Goal: Task Accomplishment & Management: Complete application form

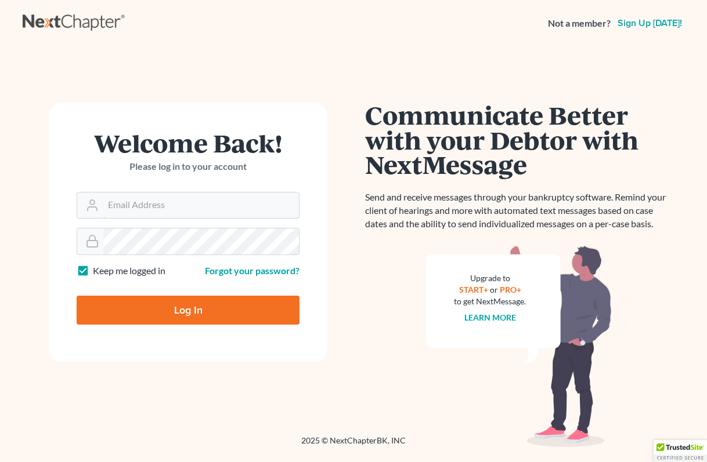
type input "adrienneh@ohattorneys.com"
click at [188, 309] on input "Log In" at bounding box center [188, 310] width 223 height 29
type input "Thinking..."
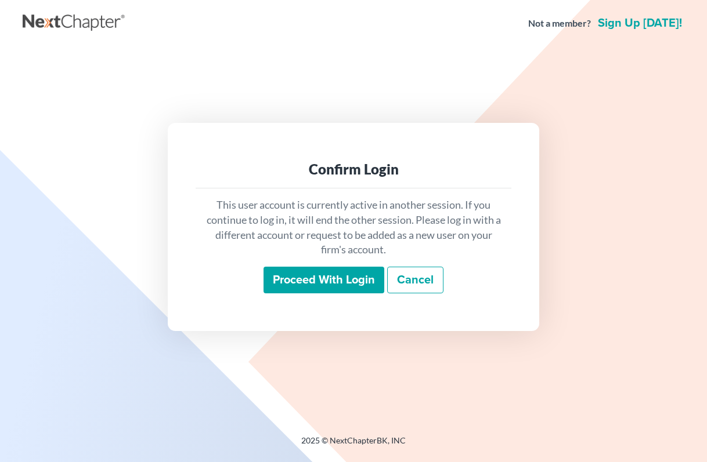
click at [318, 281] on input "Proceed with login" at bounding box center [323, 280] width 121 height 27
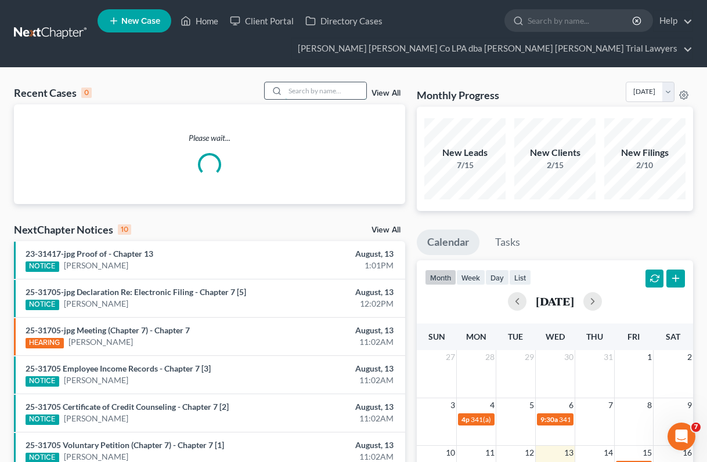
click at [304, 92] on input "search" at bounding box center [325, 90] width 81 height 17
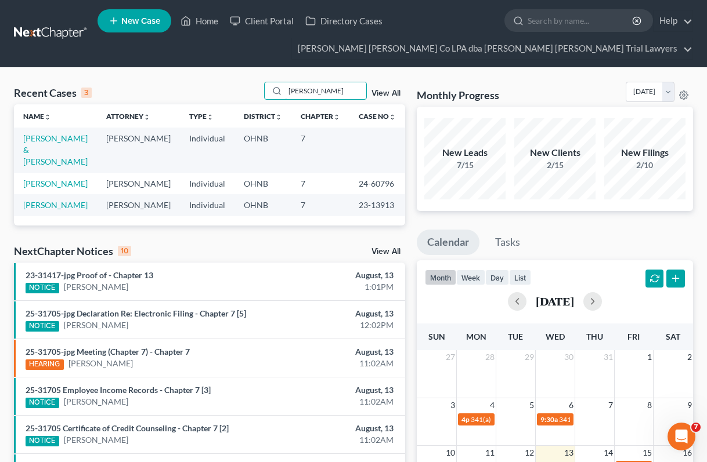
type input "hayes"
click at [43, 144] on td "Hayes, Christopher & Ruthann" at bounding box center [55, 150] width 83 height 45
click at [35, 148] on link "Hayes, Christopher & Ruthann" at bounding box center [55, 149] width 64 height 33
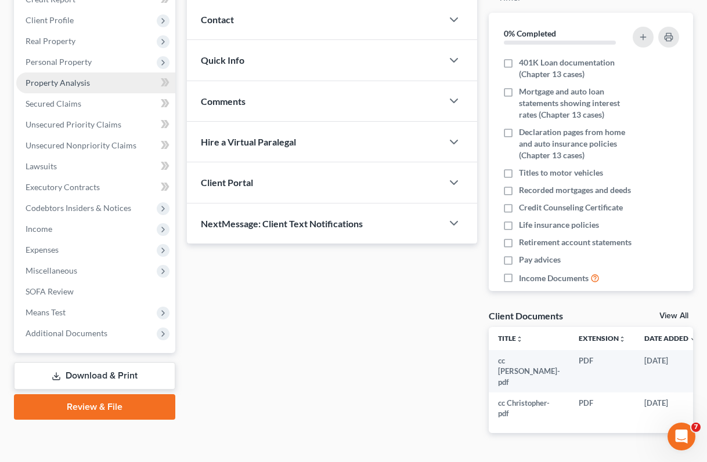
scroll to position [185, 0]
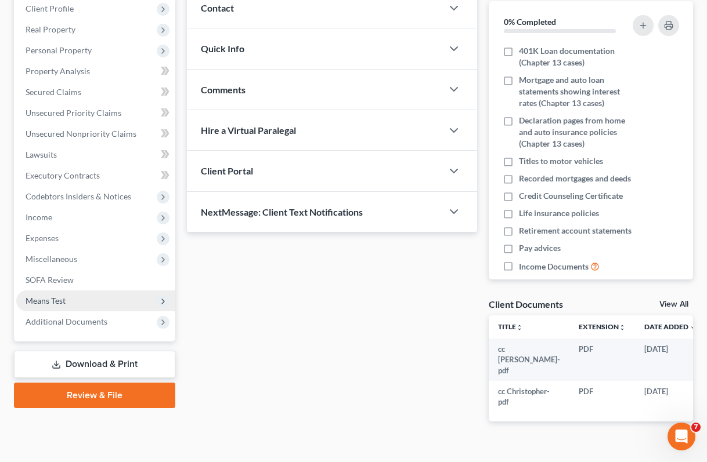
click at [67, 298] on span "Means Test" at bounding box center [95, 301] width 159 height 21
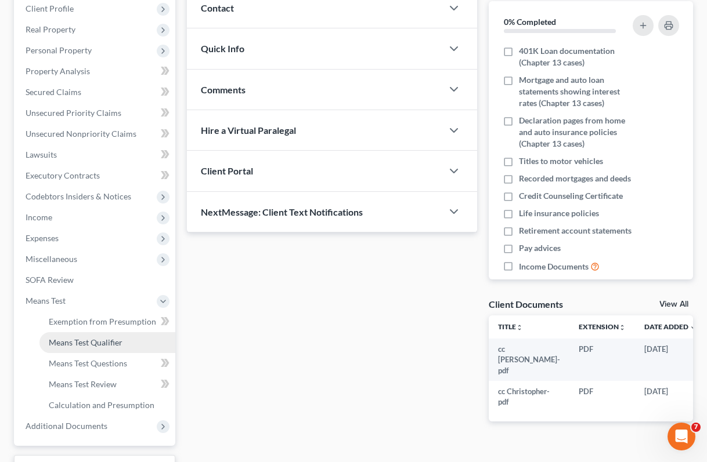
click at [79, 340] on span "Means Test Qualifier" at bounding box center [86, 343] width 74 height 10
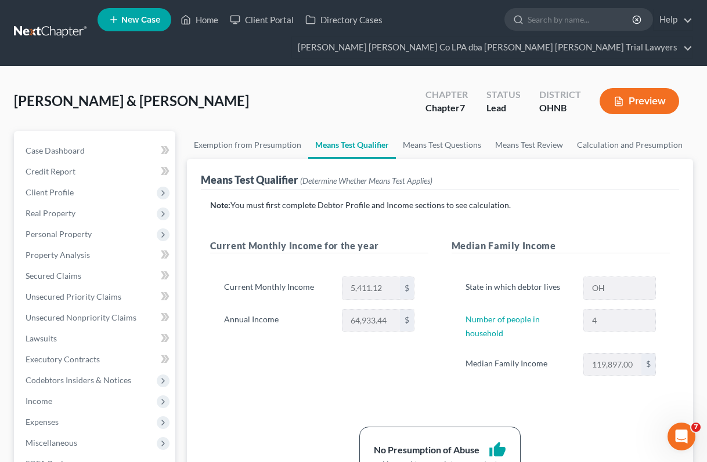
scroll to position [1, 0]
click at [76, 171] on link "Credit Report" at bounding box center [95, 171] width 159 height 21
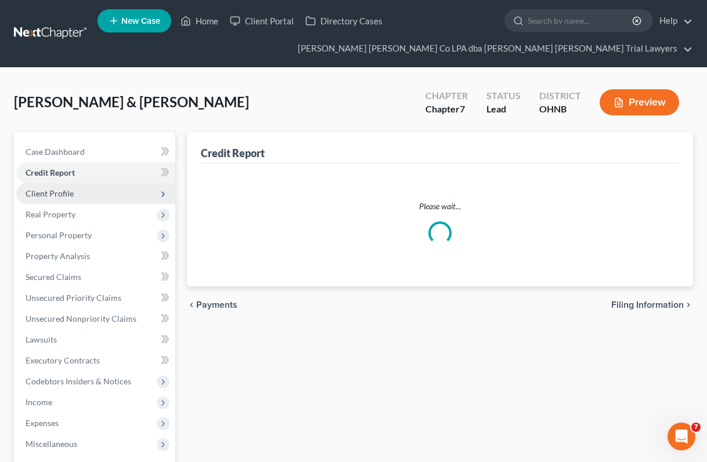
click at [68, 191] on span "Client Profile" at bounding box center [50, 194] width 48 height 10
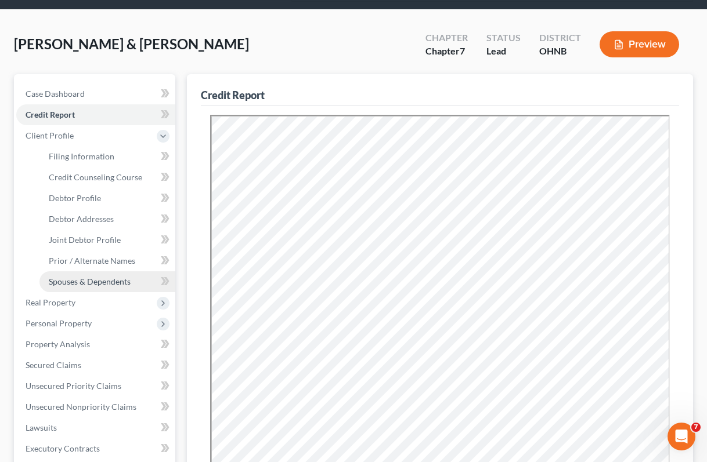
scroll to position [97, 0]
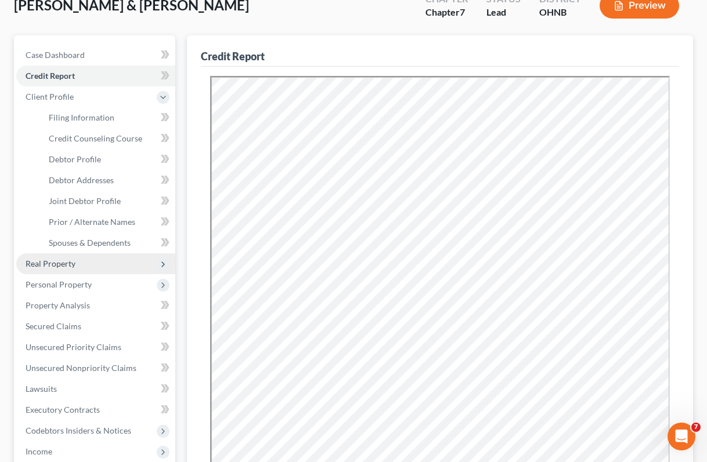
click at [80, 261] on span "Real Property" at bounding box center [95, 264] width 159 height 21
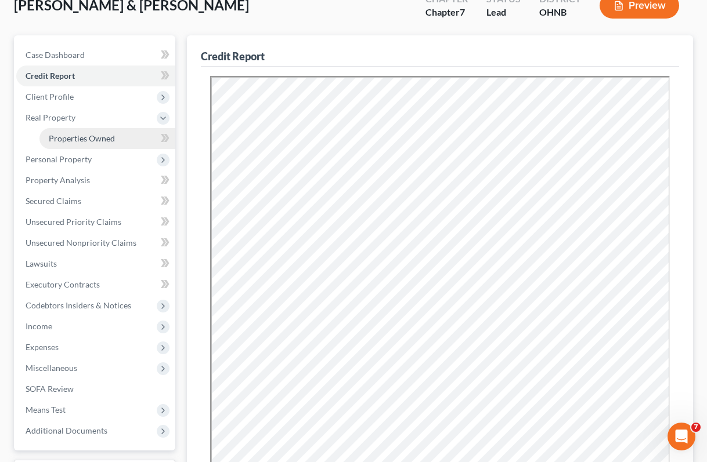
click at [85, 136] on span "Properties Owned" at bounding box center [82, 138] width 66 height 10
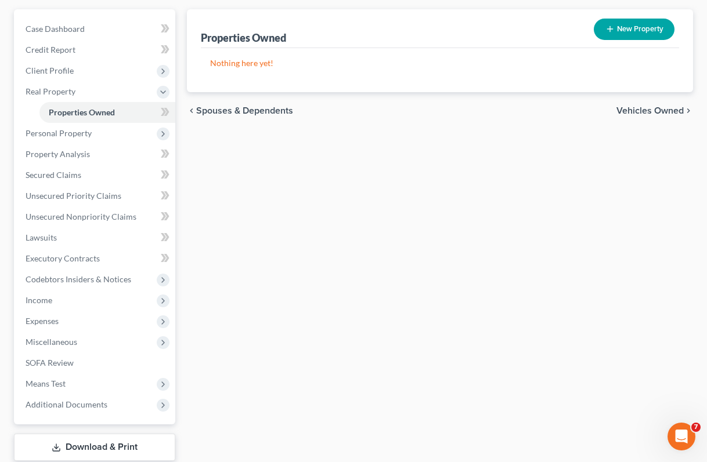
scroll to position [122, 0]
click at [76, 133] on span "Personal Property" at bounding box center [59, 134] width 66 height 10
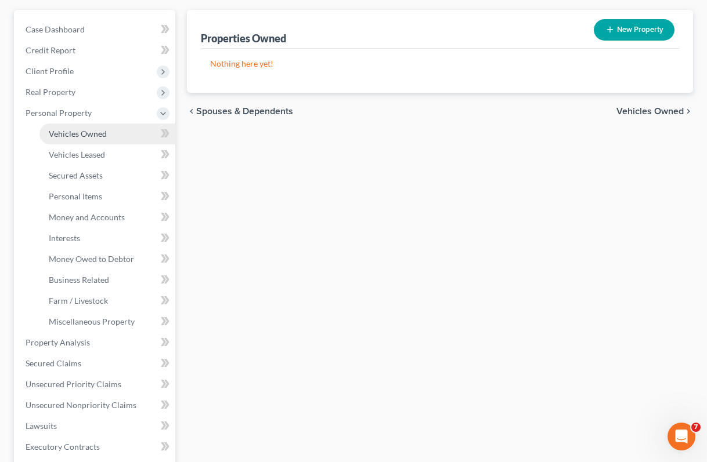
click at [75, 134] on span "Vehicles Owned" at bounding box center [78, 134] width 58 height 10
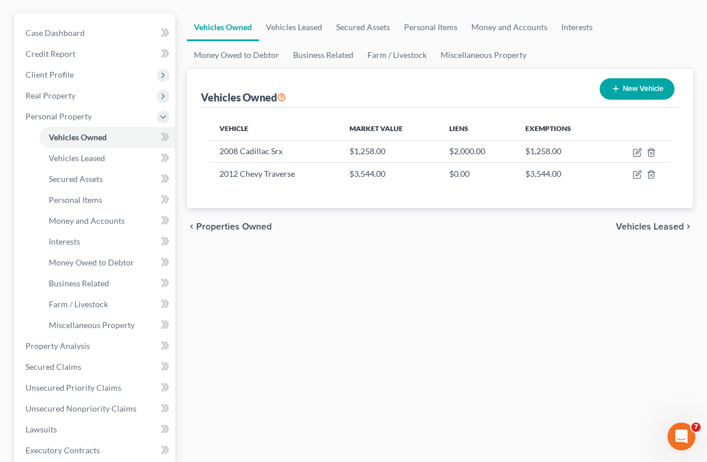
scroll to position [130, 0]
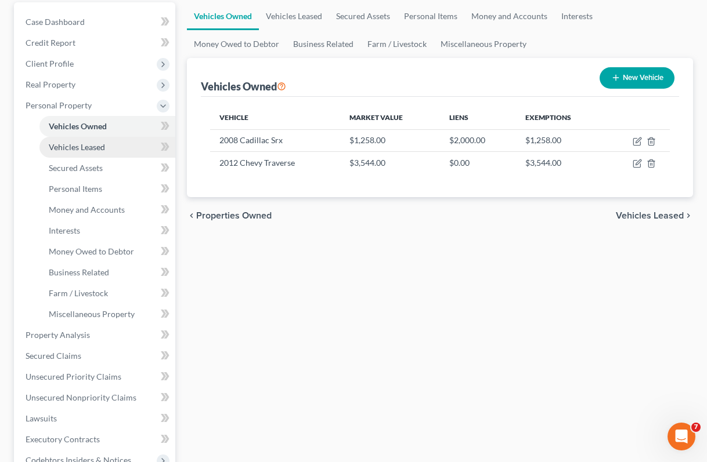
click at [91, 144] on span "Vehicles Leased" at bounding box center [77, 147] width 56 height 10
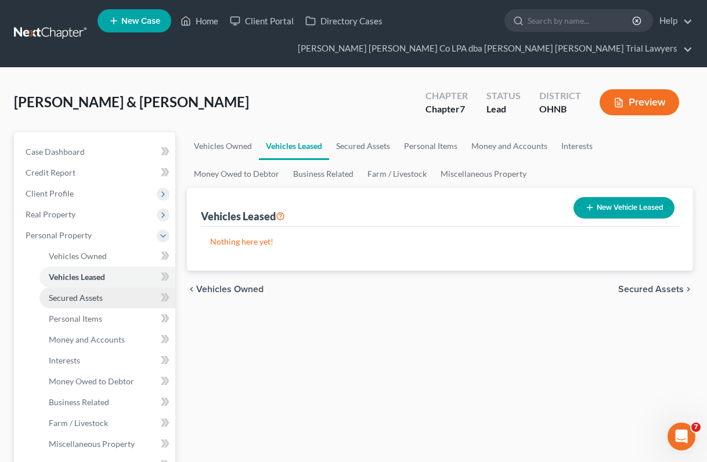
click at [78, 299] on span "Secured Assets" at bounding box center [76, 298] width 54 height 10
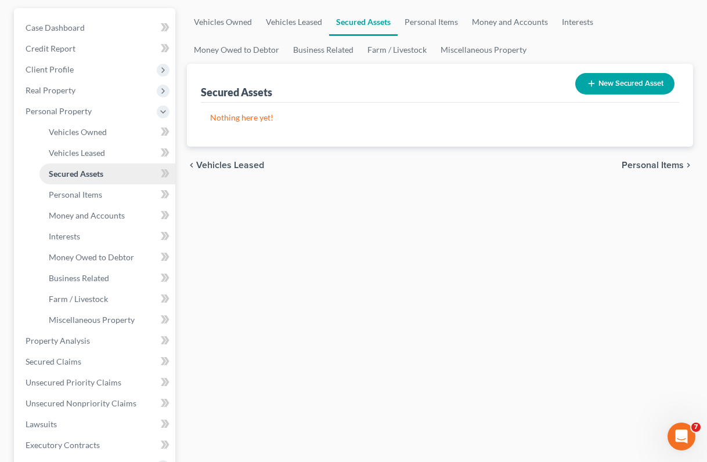
scroll to position [132, 0]
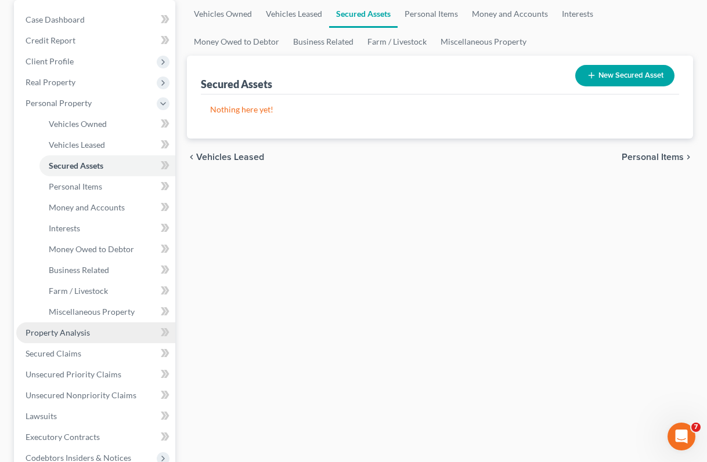
click at [52, 333] on span "Property Analysis" at bounding box center [58, 333] width 64 height 10
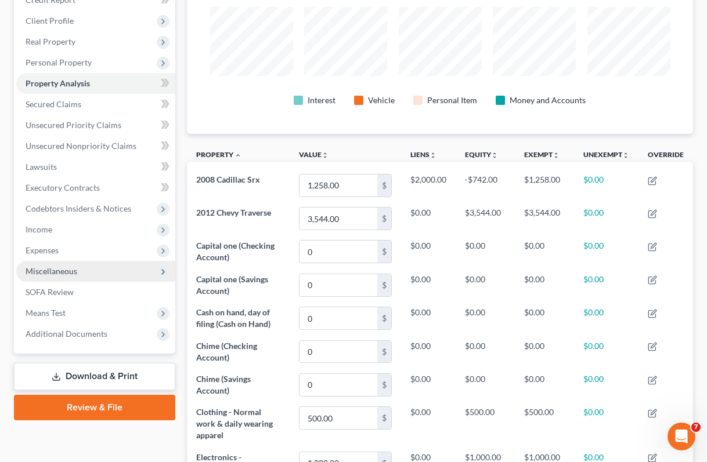
scroll to position [179, 0]
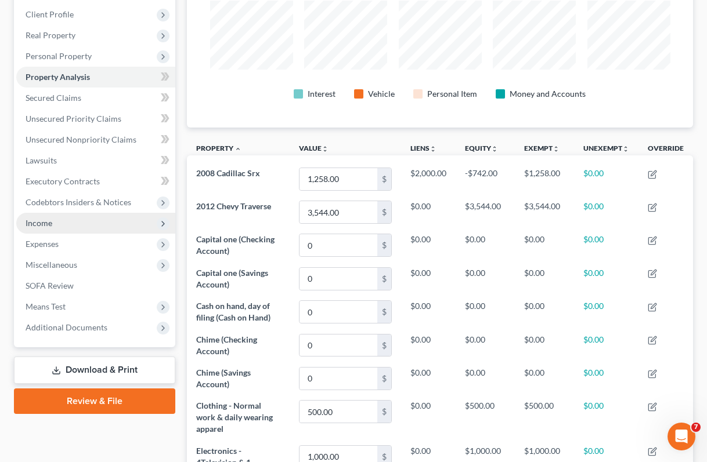
click at [35, 223] on span "Income" at bounding box center [39, 223] width 27 height 10
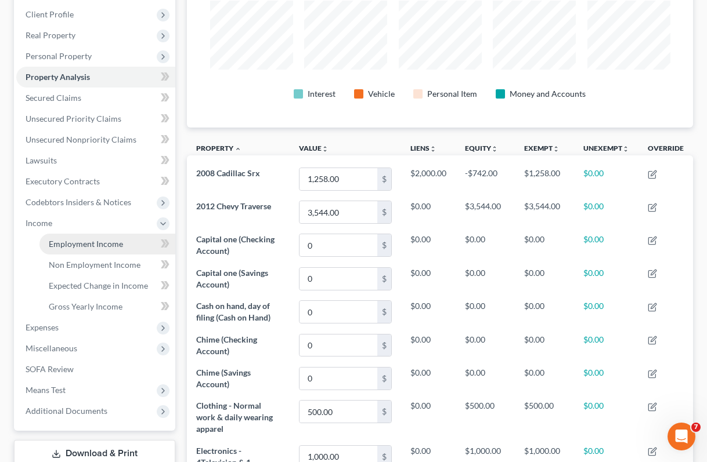
click at [88, 247] on span "Employment Income" at bounding box center [86, 244] width 74 height 10
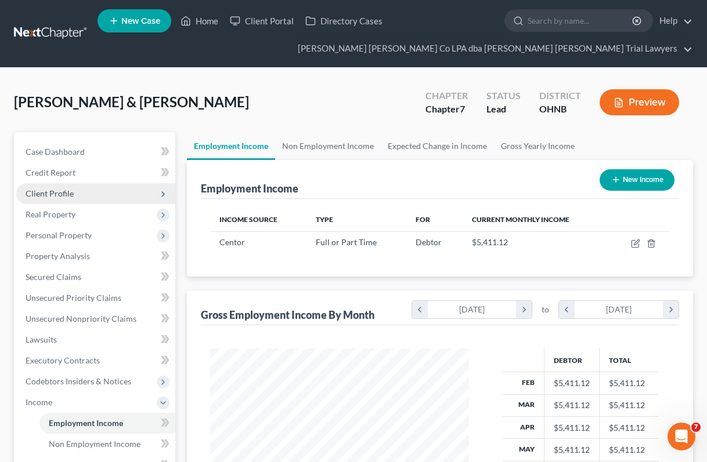
click at [51, 194] on span "Client Profile" at bounding box center [50, 194] width 48 height 10
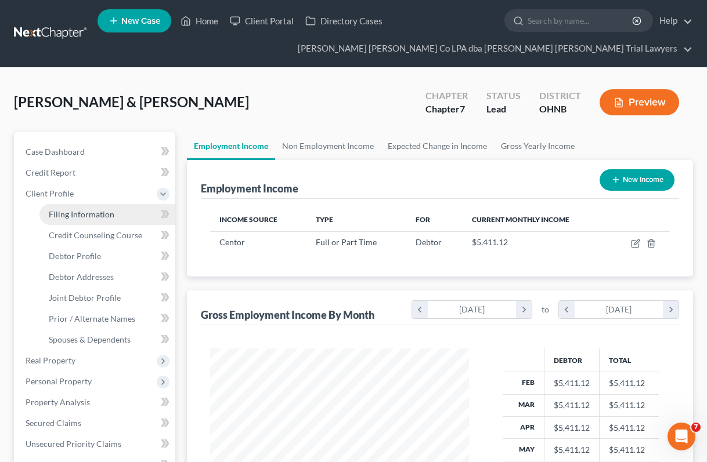
click at [75, 213] on span "Filing Information" at bounding box center [82, 214] width 66 height 10
select select "1"
select select "0"
select select "36"
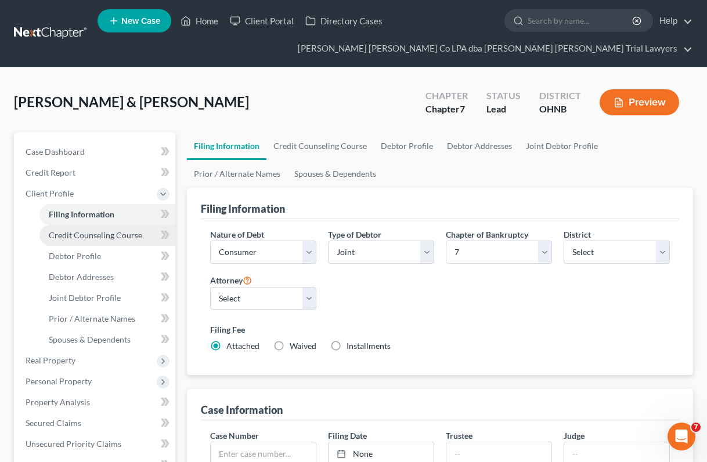
click at [82, 233] on span "Credit Counseling Course" at bounding box center [95, 235] width 93 height 10
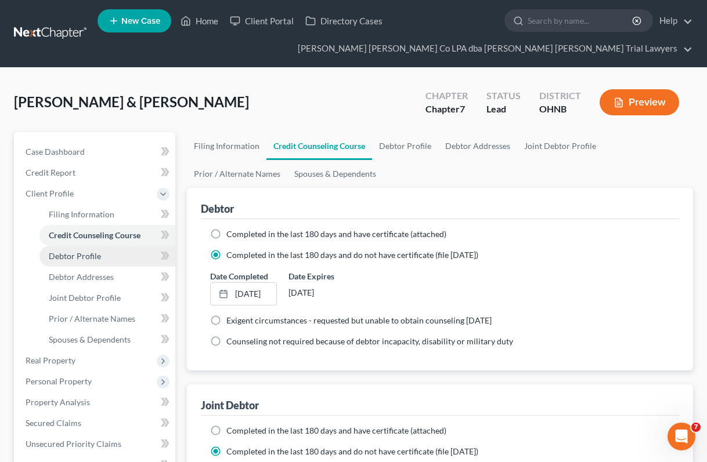
click at [81, 256] on span "Debtor Profile" at bounding box center [75, 256] width 52 height 10
select select "1"
select select "3"
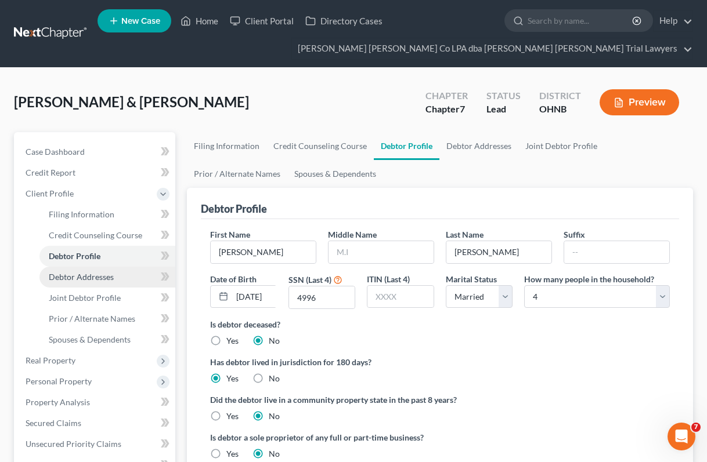
click at [82, 278] on span "Debtor Addresses" at bounding box center [81, 277] width 65 height 10
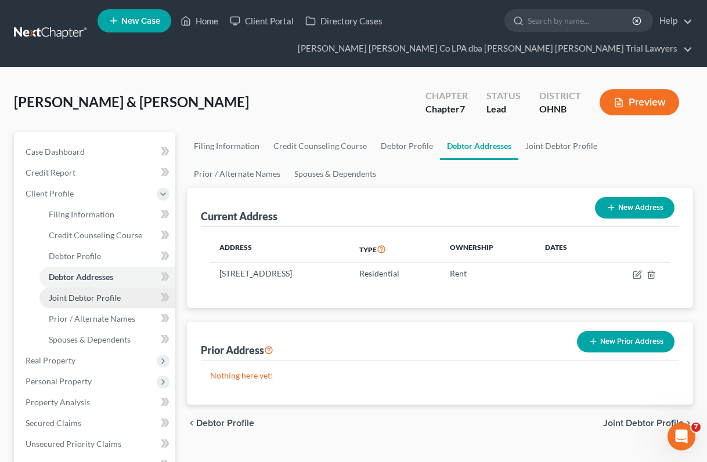
click at [81, 298] on span "Joint Debtor Profile" at bounding box center [85, 298] width 72 height 10
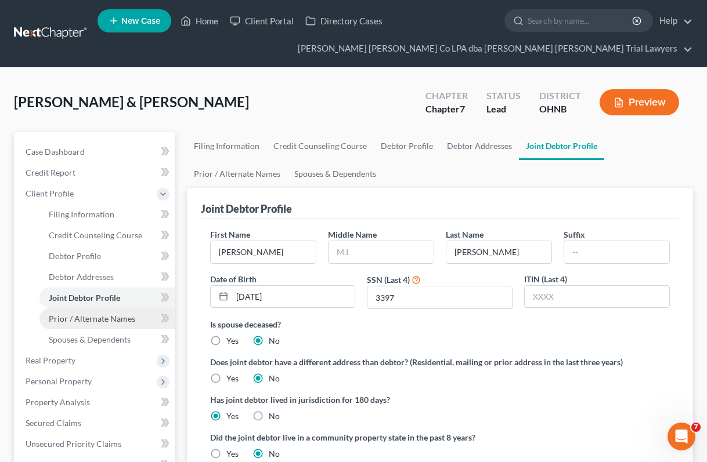
click at [85, 319] on span "Prior / Alternate Names" at bounding box center [92, 319] width 86 height 10
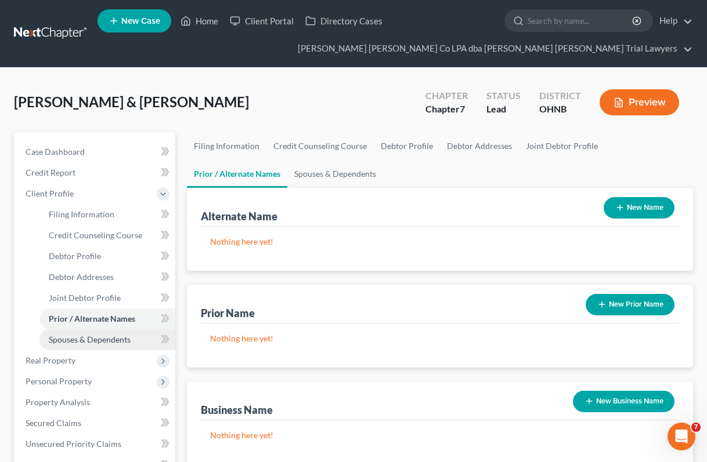
click at [78, 341] on span "Spouses & Dependents" at bounding box center [90, 340] width 82 height 10
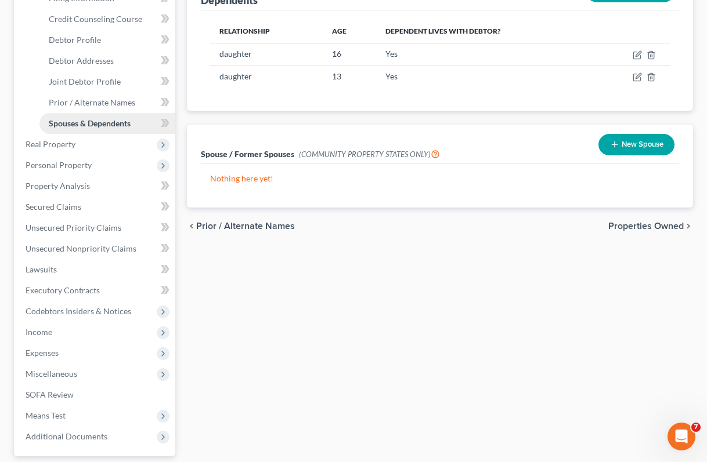
scroll to position [221, 0]
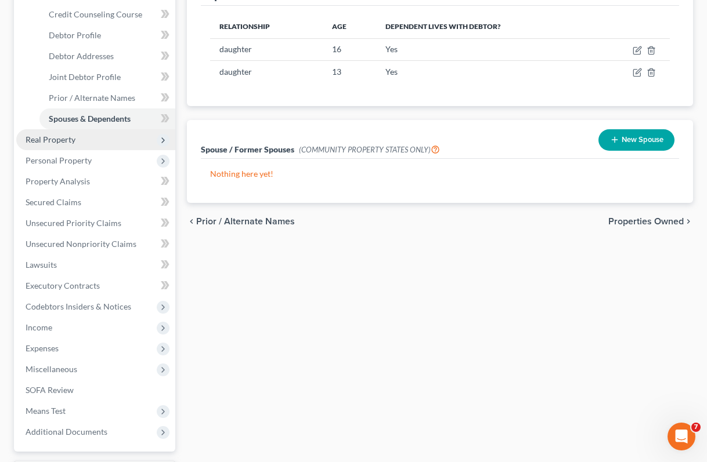
click at [82, 141] on span "Real Property" at bounding box center [95, 139] width 159 height 21
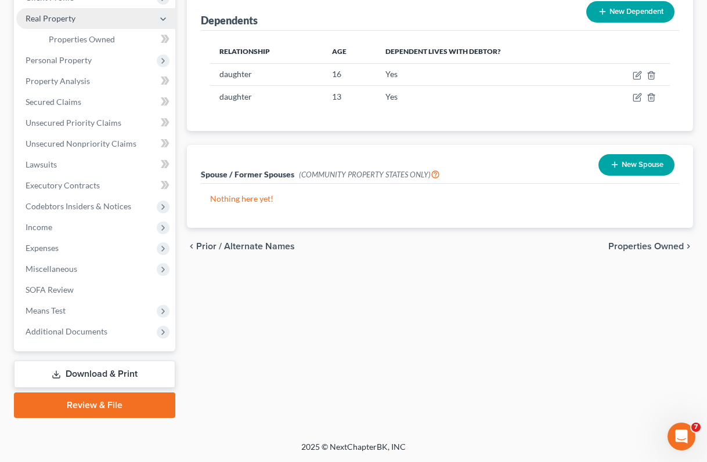
scroll to position [196, 0]
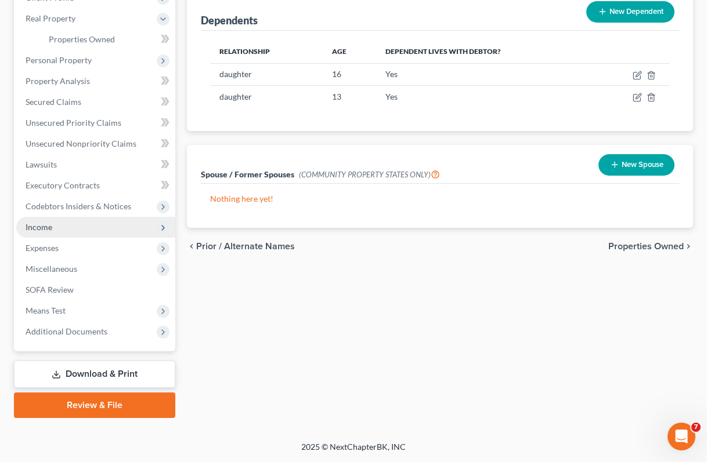
click at [49, 225] on span "Income" at bounding box center [39, 227] width 27 height 10
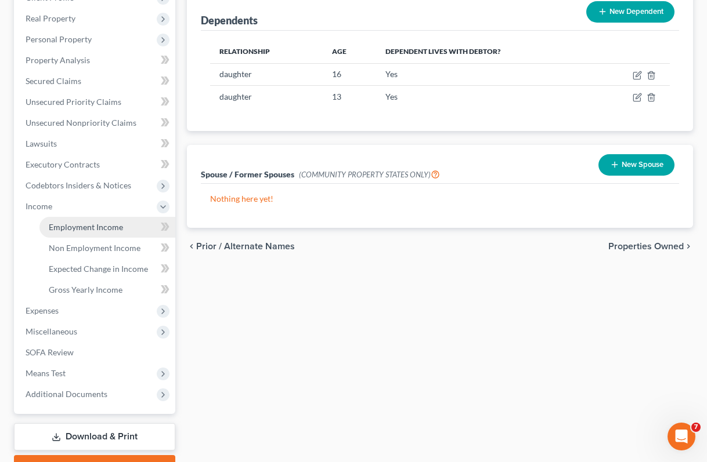
click at [97, 226] on span "Employment Income" at bounding box center [86, 227] width 74 height 10
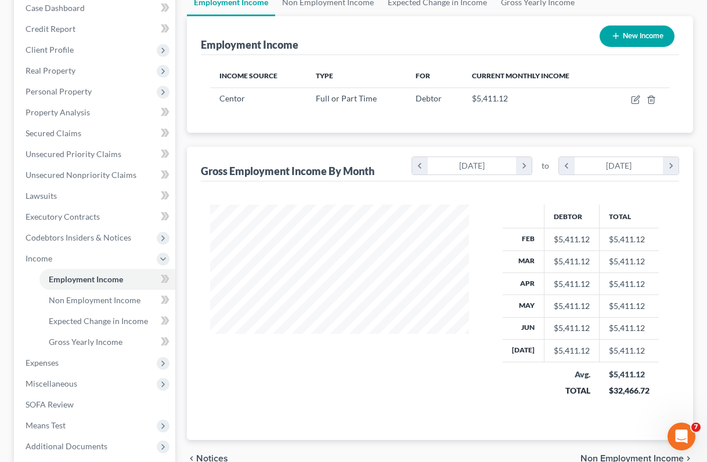
scroll to position [162, 0]
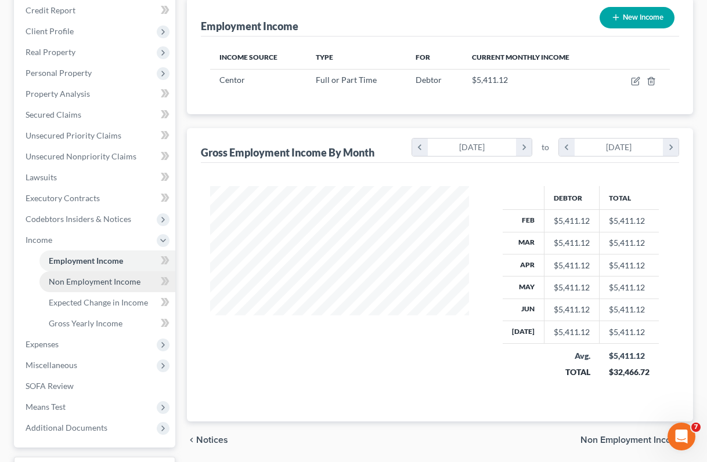
click at [79, 281] on span "Non Employment Income" at bounding box center [95, 282] width 92 height 10
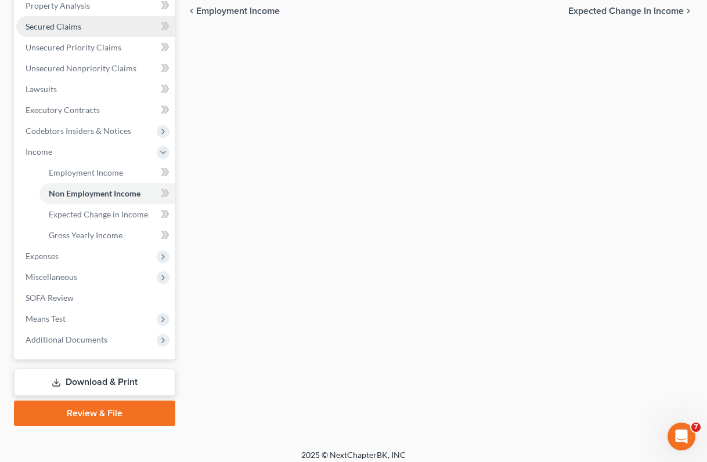
scroll to position [250, 0]
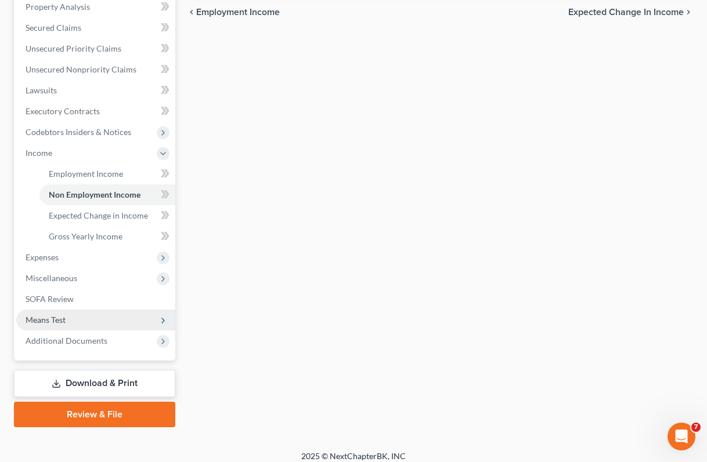
click at [47, 319] on span "Means Test" at bounding box center [46, 320] width 40 height 10
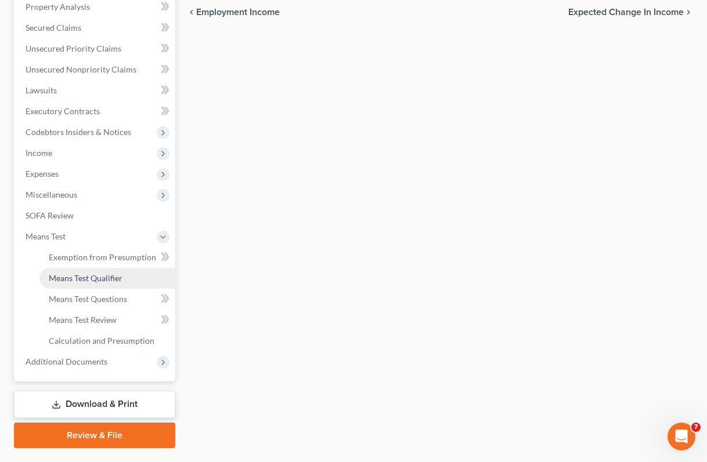
click at [69, 279] on span "Means Test Qualifier" at bounding box center [86, 278] width 74 height 10
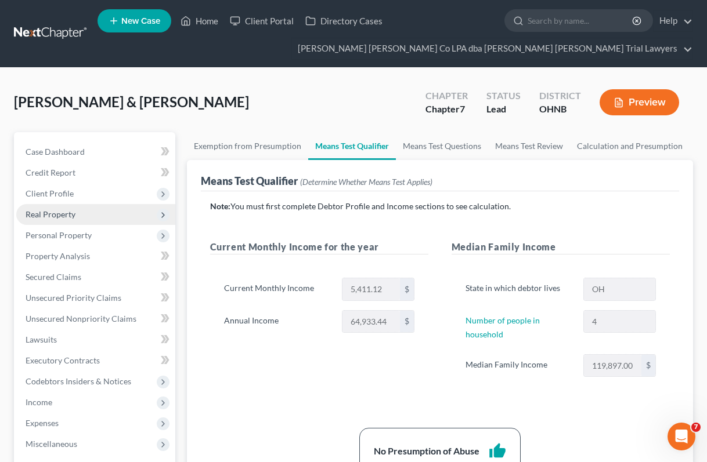
click at [64, 215] on span "Real Property" at bounding box center [51, 214] width 50 height 10
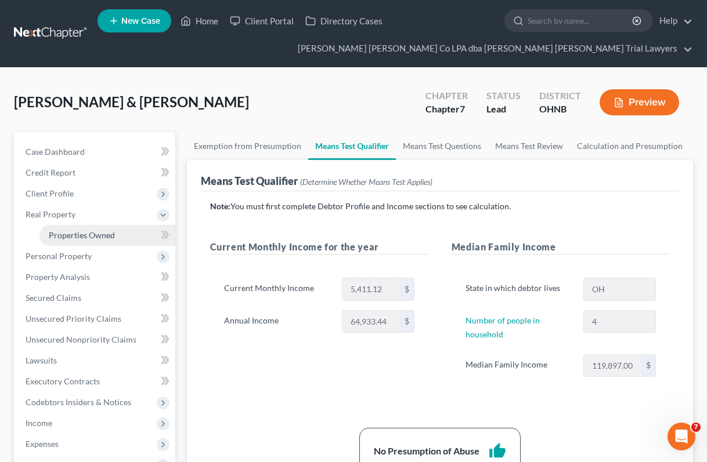
click at [100, 235] on span "Properties Owned" at bounding box center [82, 235] width 66 height 10
